Goal: Information Seeking & Learning: Learn about a topic

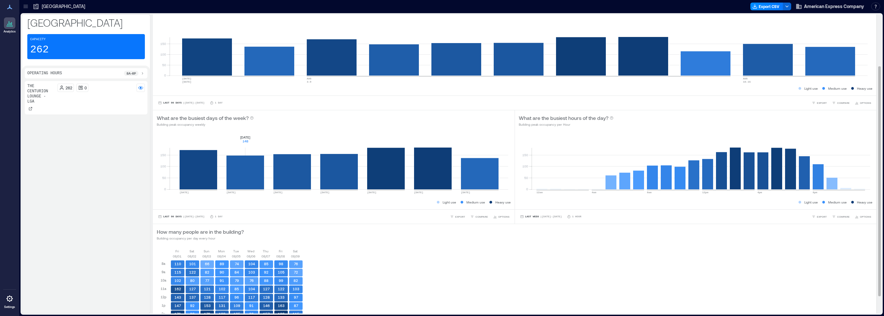
scroll to position [90, 0]
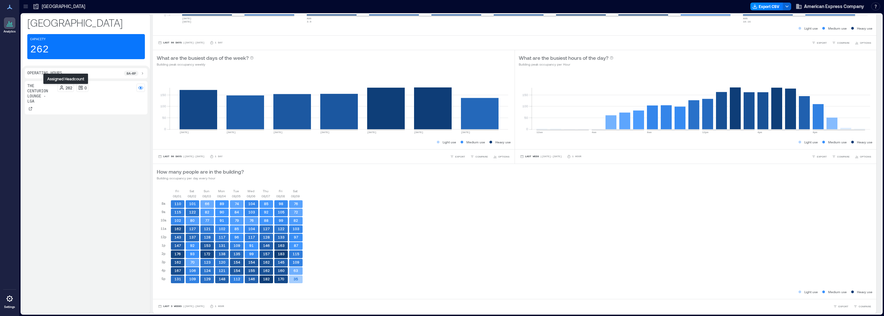
click at [63, 87] on icon at bounding box center [61, 87] width 5 height 5
click at [96, 228] on div "The Centurion Lounge - LGA 262 0" at bounding box center [86, 195] width 123 height 229
click at [9, 8] on icon at bounding box center [9, 7] width 5 height 4
click at [27, 5] on icon at bounding box center [25, 5] width 4 height 1
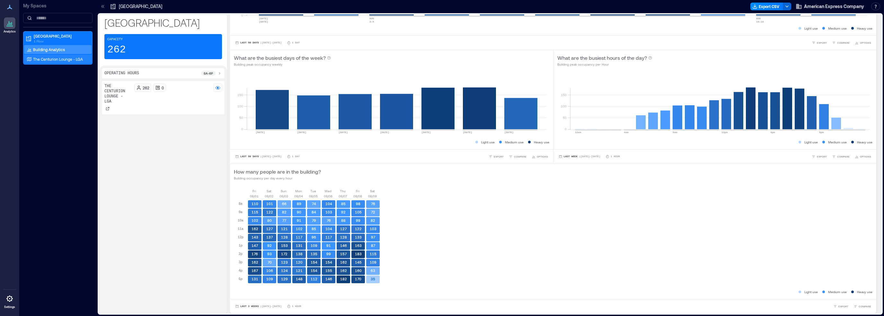
click at [57, 60] on p "The Centurion Lounge - LGA" at bounding box center [58, 59] width 50 height 5
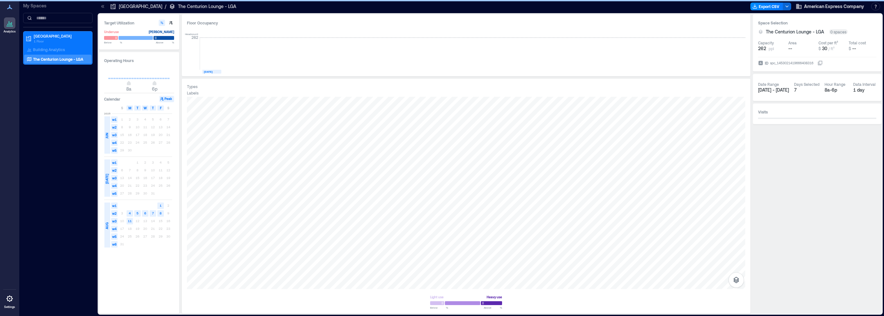
click at [117, 83] on span "8a 6p" at bounding box center [139, 84] width 62 height 10
type input "*"
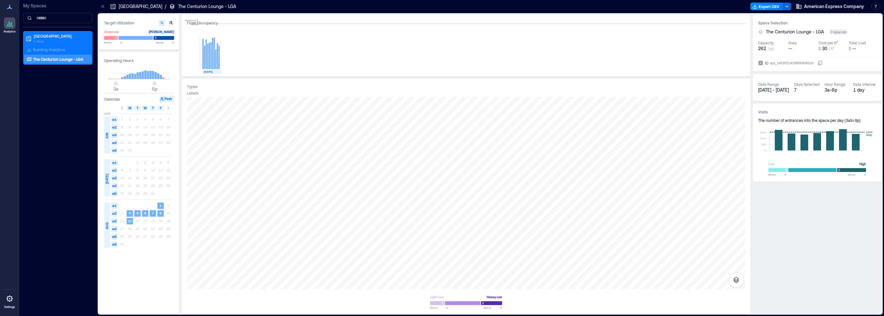
click at [168, 98] on button "Peak" at bounding box center [166, 99] width 15 height 6
click at [168, 20] on button "button" at bounding box center [171, 23] width 6 height 6
type input "**"
type input "***"
click at [101, 5] on icon at bounding box center [103, 6] width 6 height 6
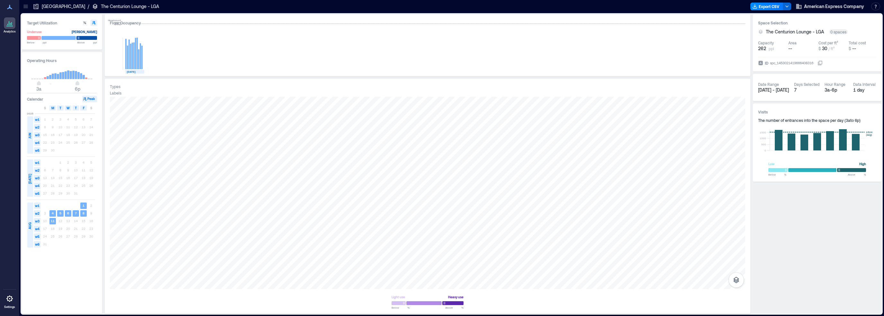
click at [27, 5] on icon at bounding box center [25, 6] width 6 height 6
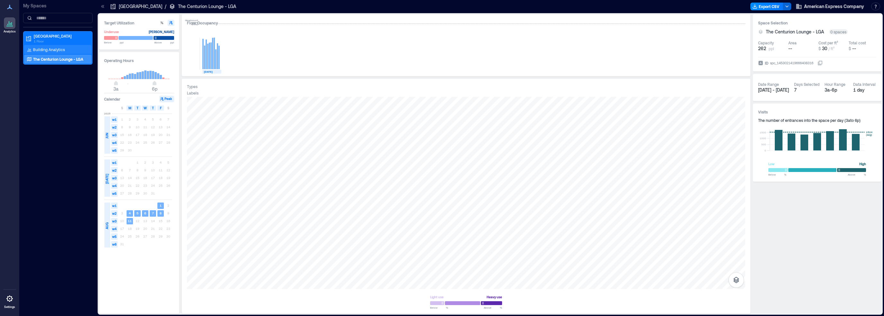
click at [45, 48] on p "Building Analytics" at bounding box center [49, 49] width 32 height 5
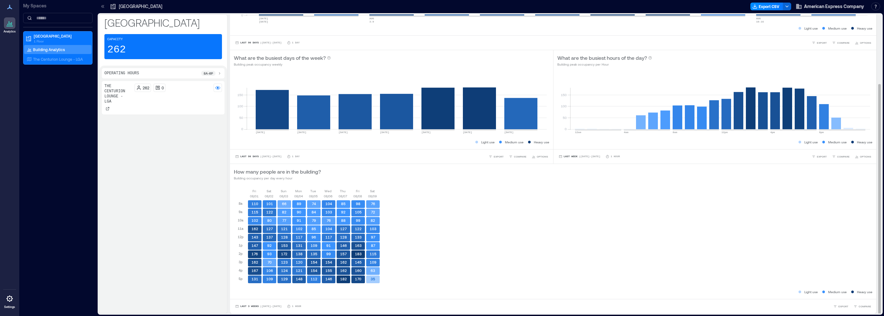
scroll to position [0, 0]
click at [216, 73] on div "8a - 6p" at bounding box center [211, 73] width 21 height 5
drag, startPoint x: 144, startPoint y: 78, endPoint x: 130, endPoint y: 79, distance: 13.8
click at [130, 79] on icon at bounding box center [130, 79] width 4 height 4
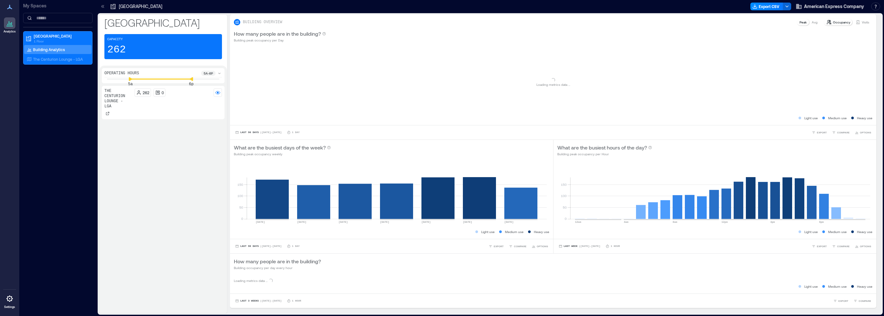
scroll to position [0, 0]
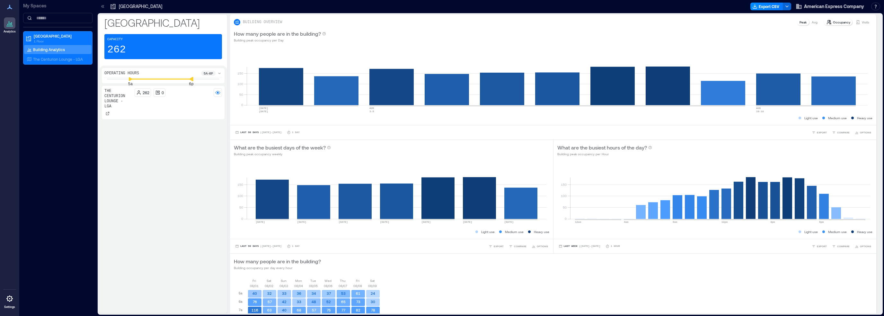
drag, startPoint x: 190, startPoint y: 80, endPoint x: 204, endPoint y: 81, distance: 14.2
click at [194, 81] on icon at bounding box center [191, 79] width 4 height 4
drag, startPoint x: 205, startPoint y: 79, endPoint x: 211, endPoint y: 79, distance: 5.5
click at [211, 79] on icon at bounding box center [210, 79] width 4 height 4
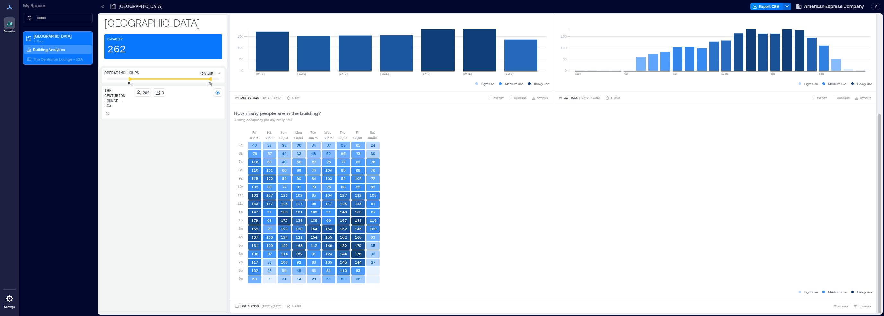
scroll to position [0, 0]
click at [250, 306] on span "Last 3 Weeks" at bounding box center [249, 306] width 19 height 0
click at [247, 267] on span "Last 7 Days" at bounding box center [250, 268] width 21 height 4
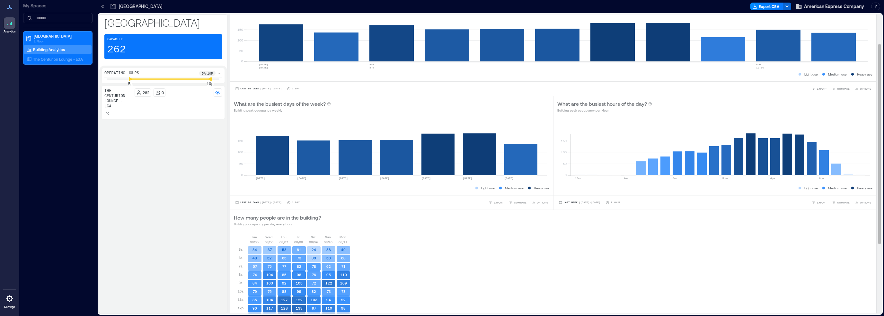
scroll to position [43, 0]
click at [44, 39] on p "1 Floor" at bounding box center [61, 41] width 54 height 5
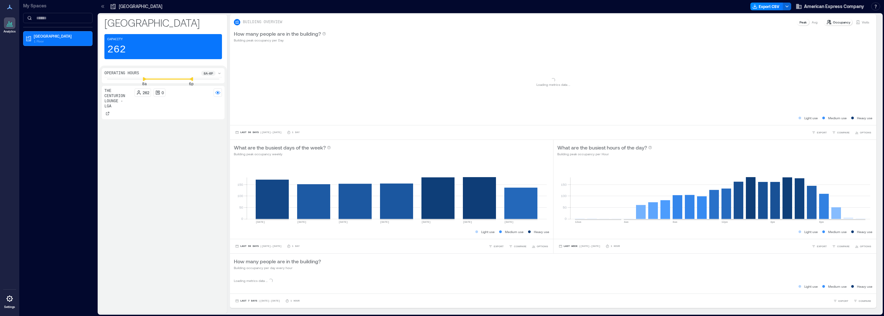
scroll to position [0, 0]
